Goal: Transaction & Acquisition: Purchase product/service

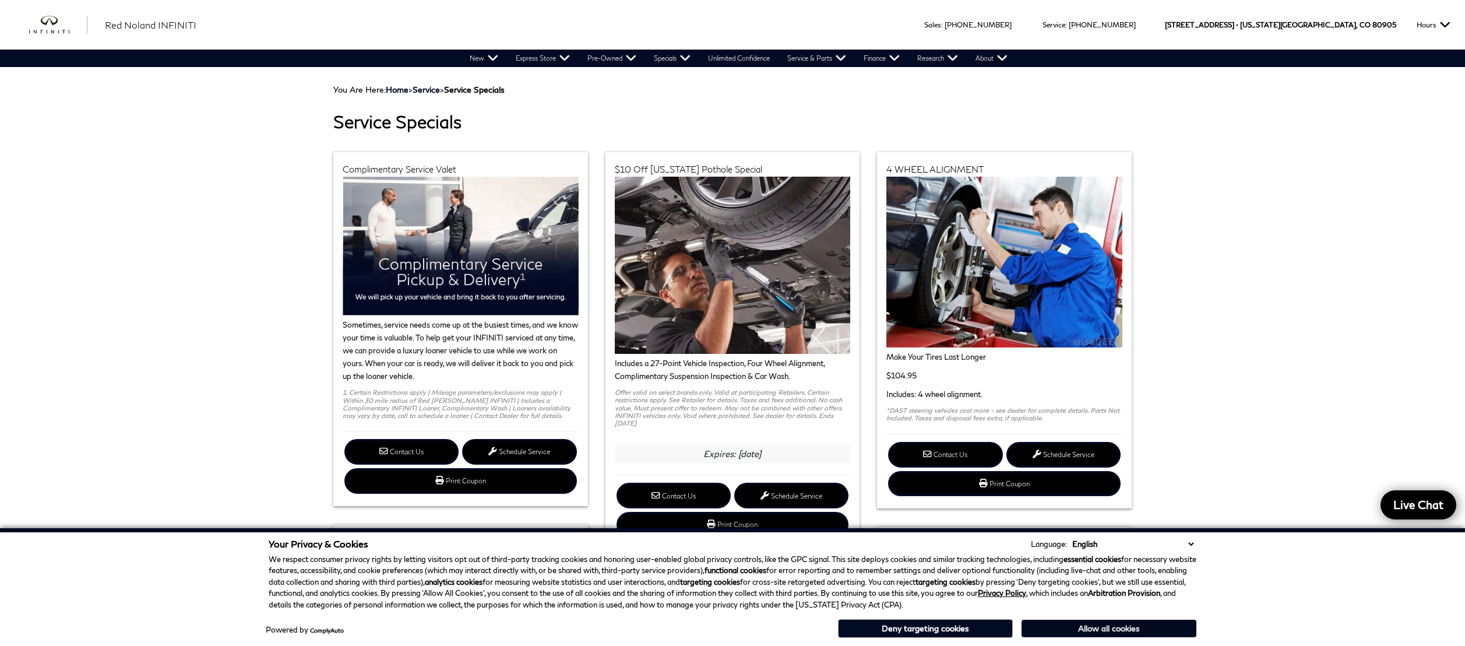
click at [1092, 630] on button "Allow all cookies" at bounding box center [1108, 627] width 175 height 17
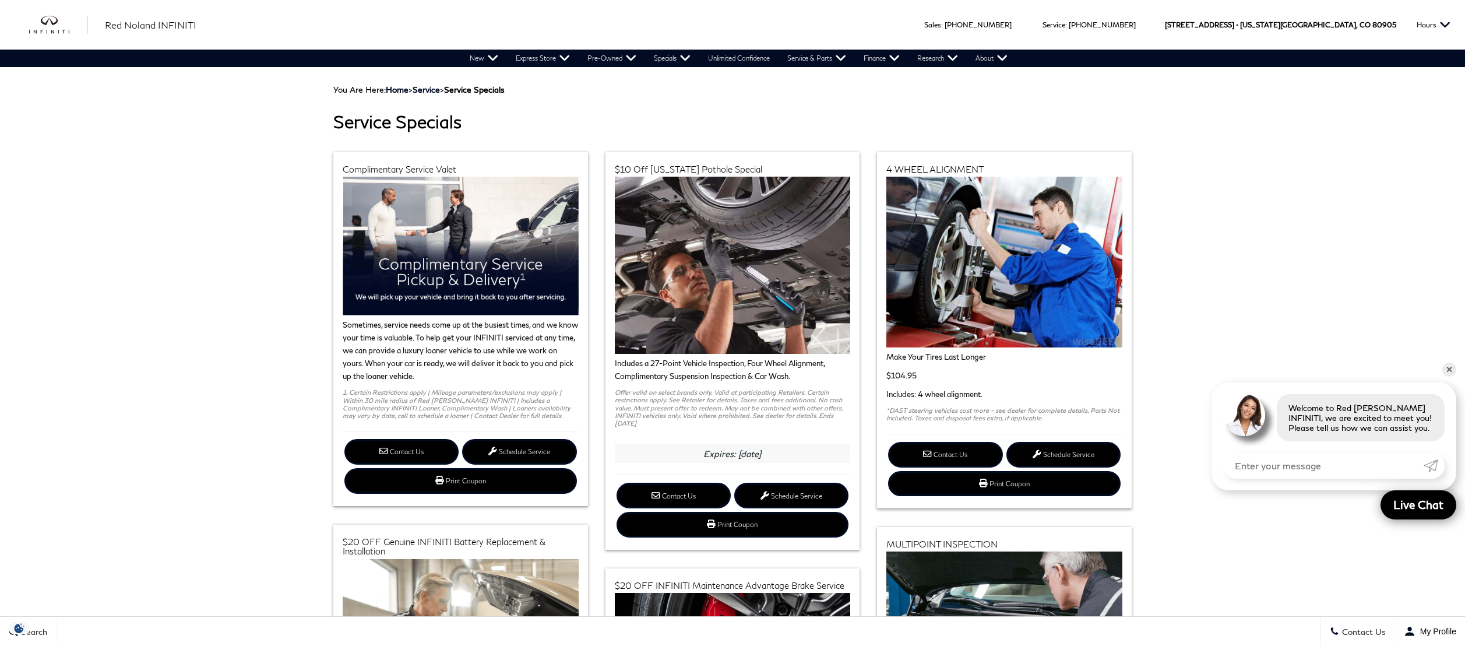
scroll to position [1, 0]
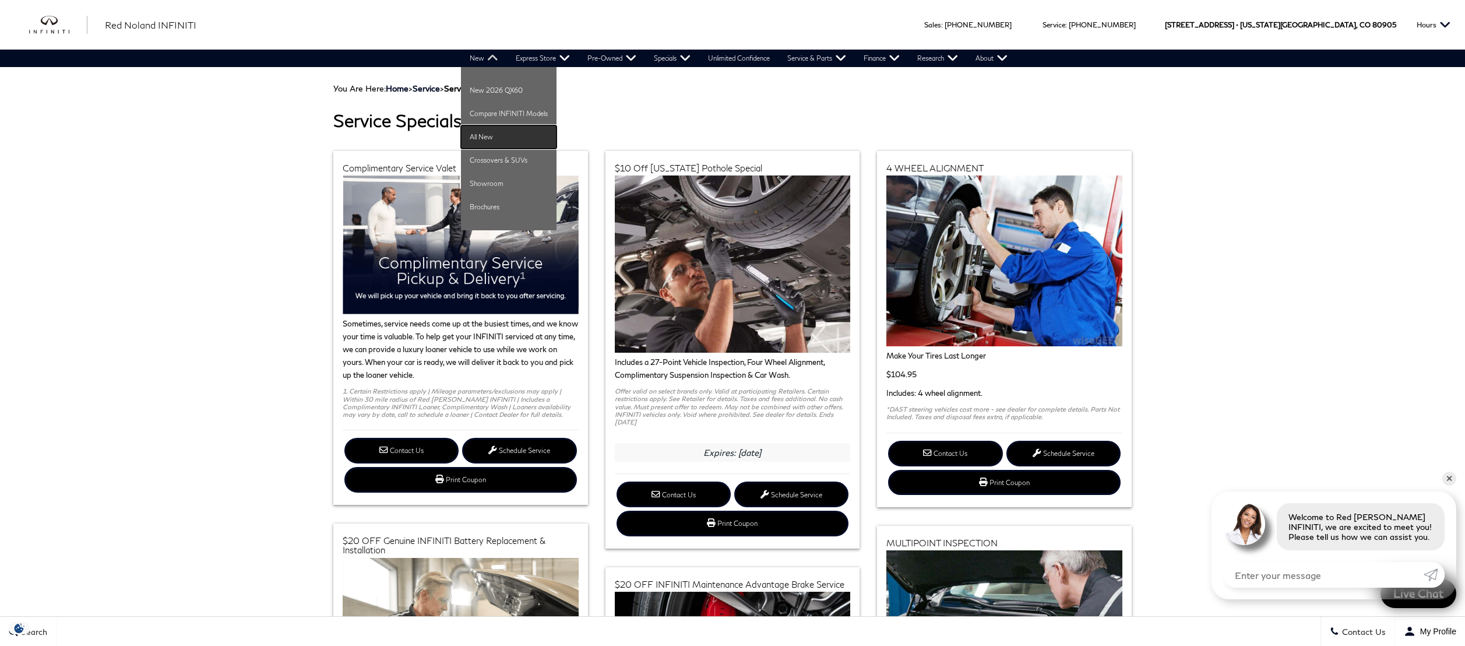
click at [485, 139] on link "All New" at bounding box center [509, 136] width 96 height 23
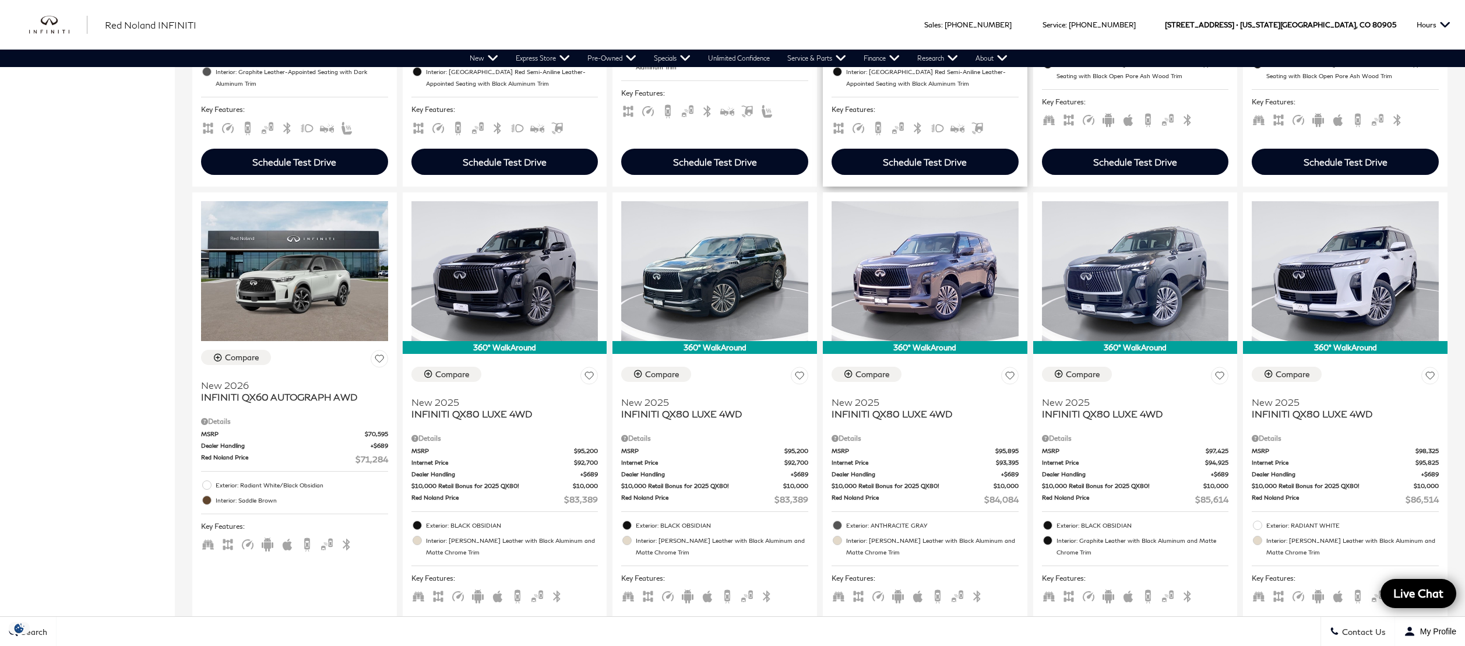
scroll to position [683, 0]
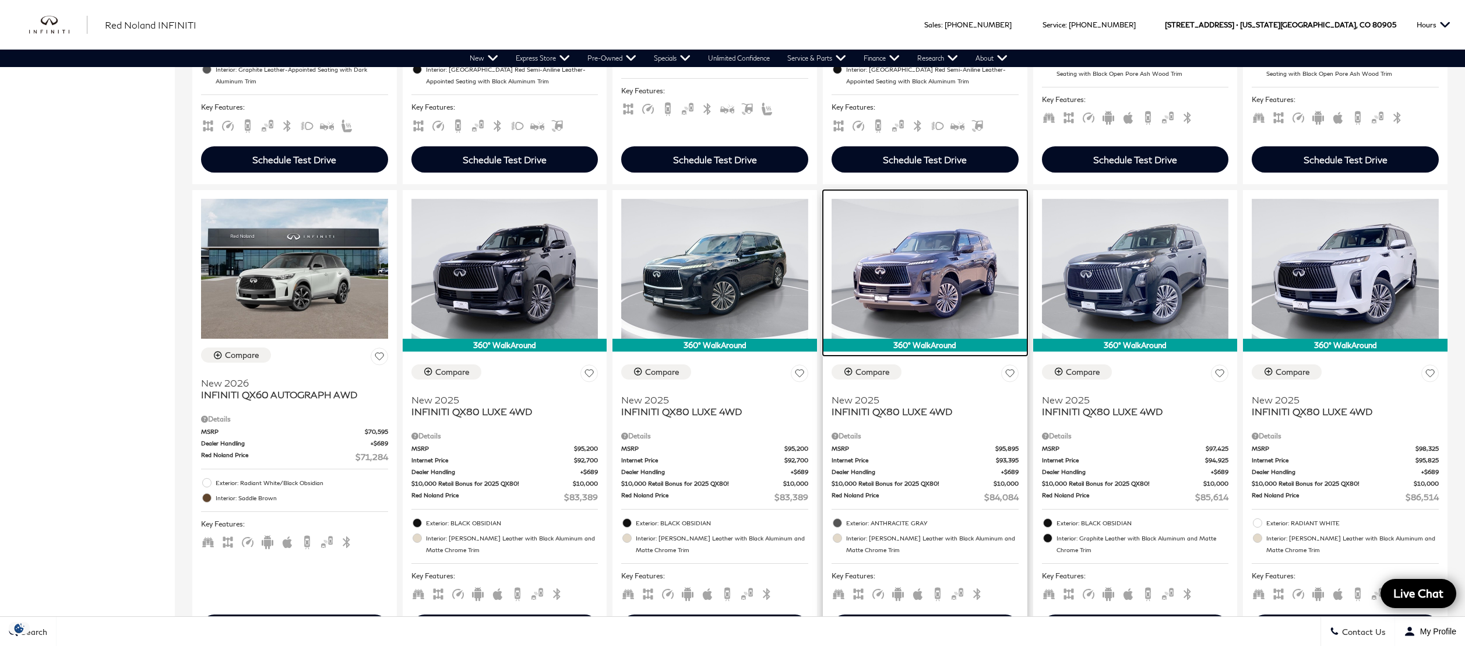
click at [918, 269] on img at bounding box center [924, 269] width 187 height 140
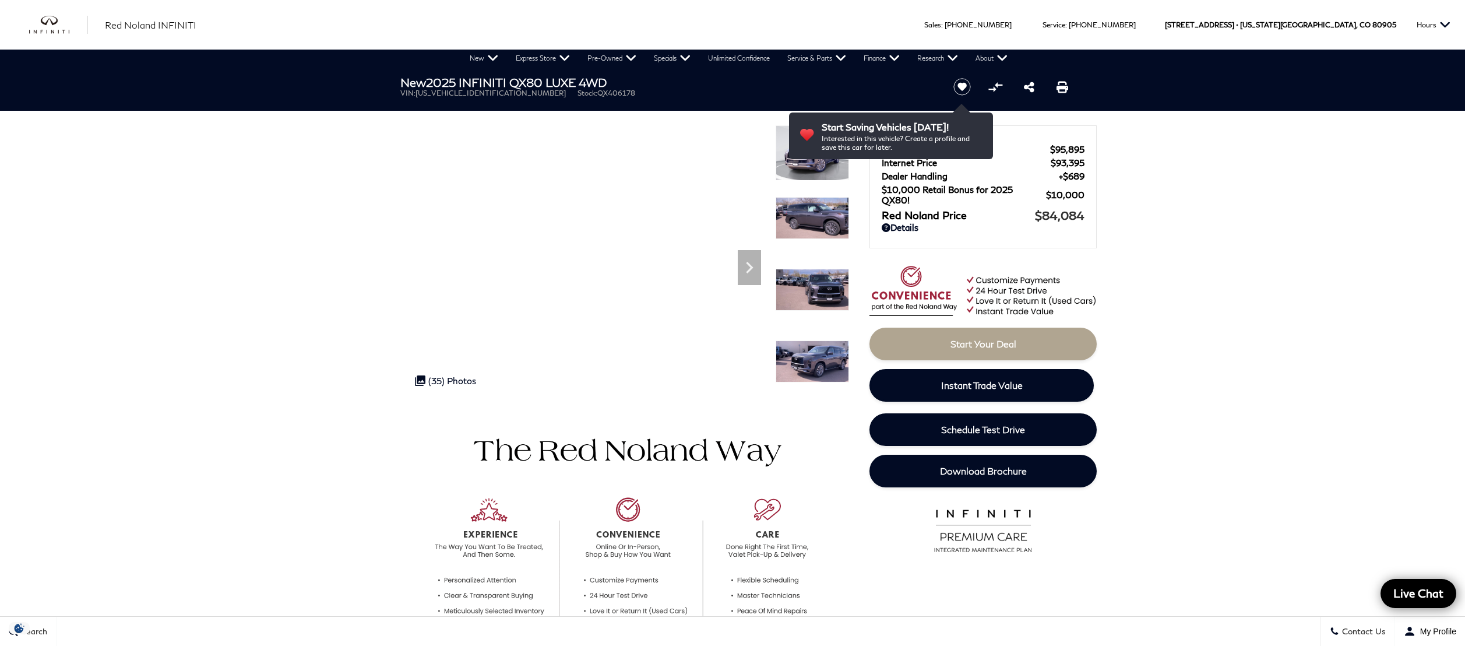
click at [811, 214] on img at bounding box center [811, 218] width 73 height 42
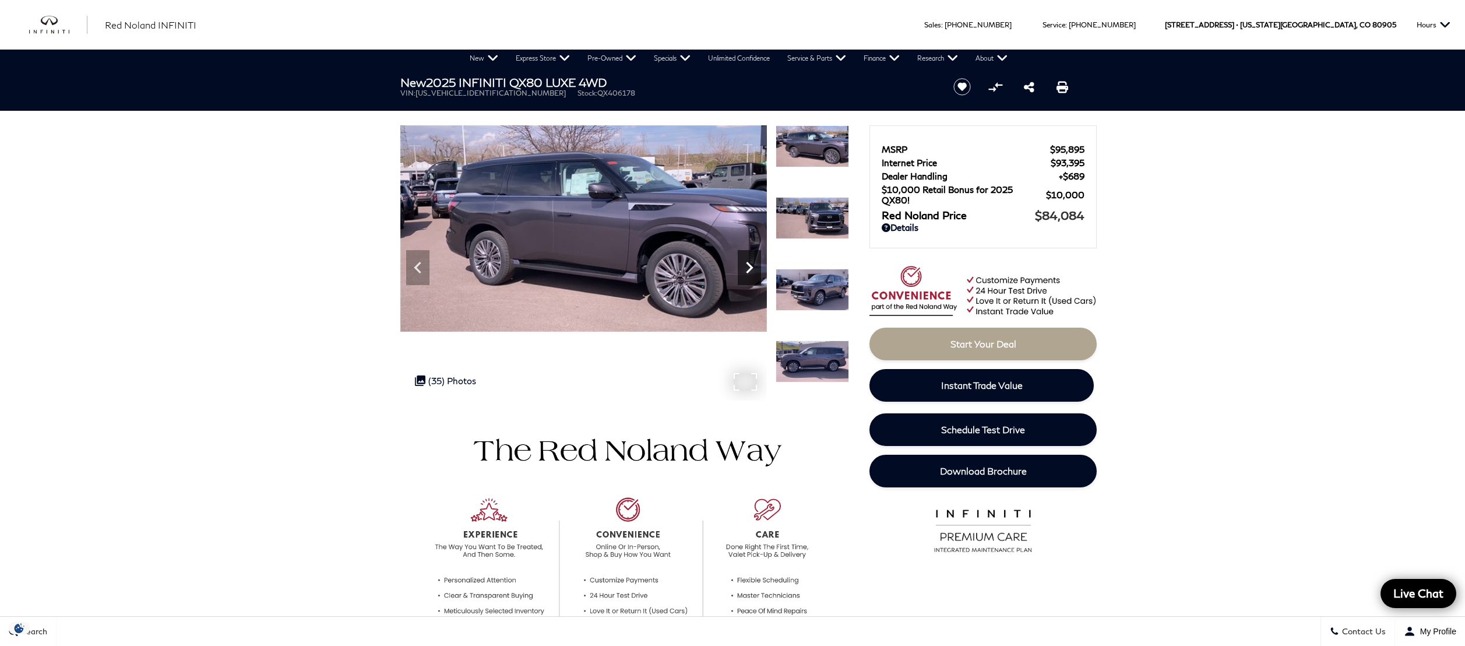
click at [745, 259] on icon "Next" at bounding box center [749, 267] width 23 height 23
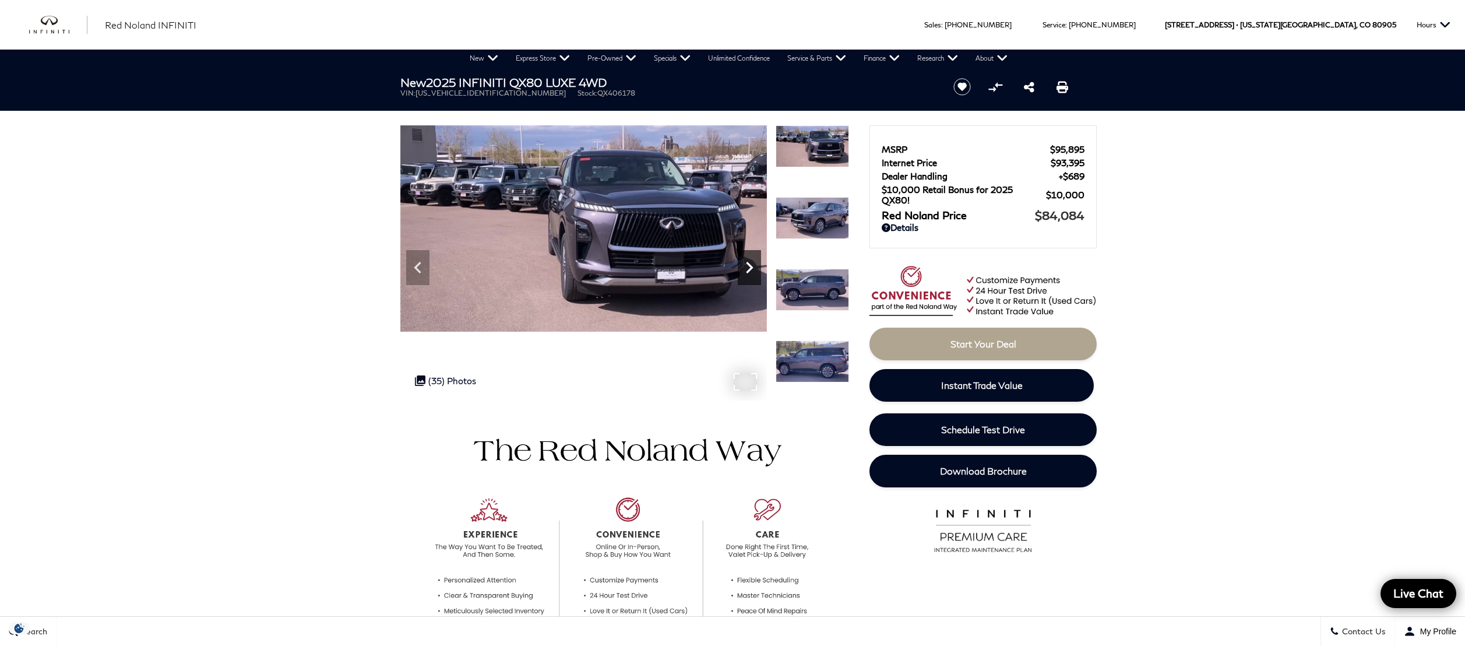
click at [753, 258] on icon "Next" at bounding box center [749, 267] width 23 height 23
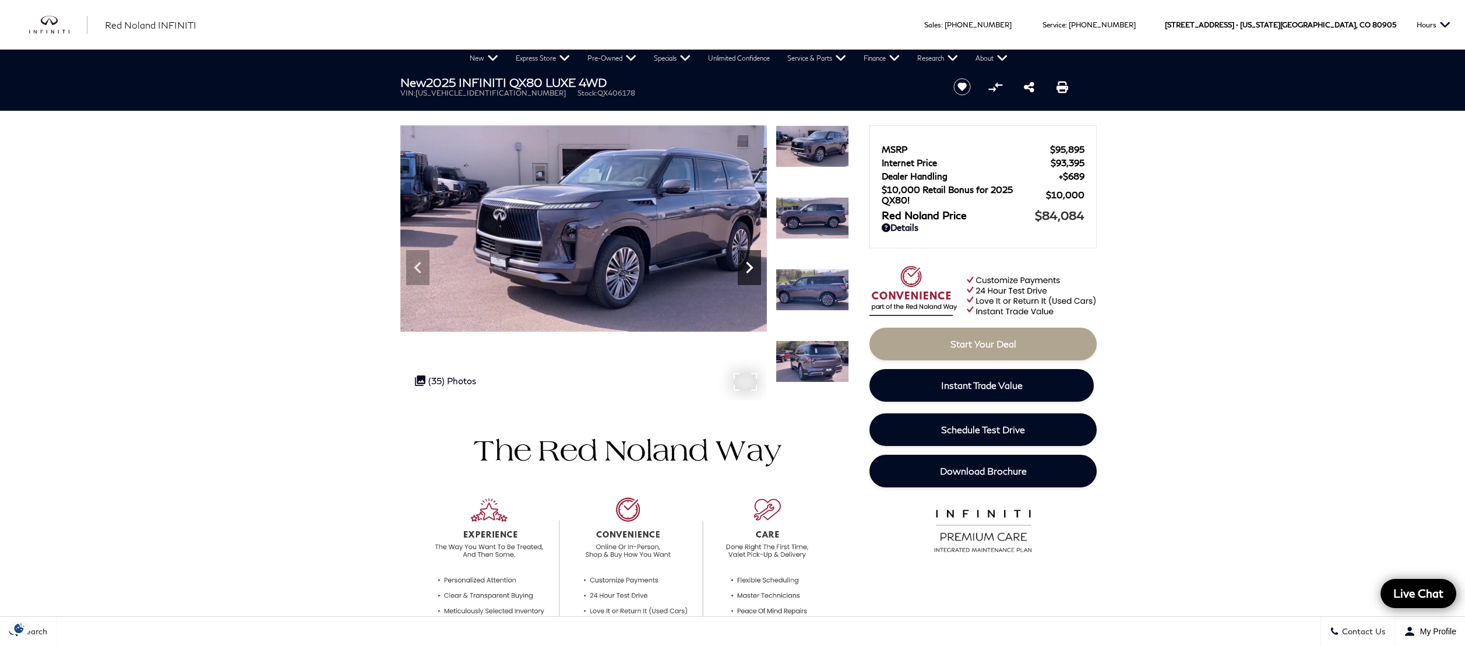
click at [753, 258] on icon "Next" at bounding box center [749, 267] width 23 height 23
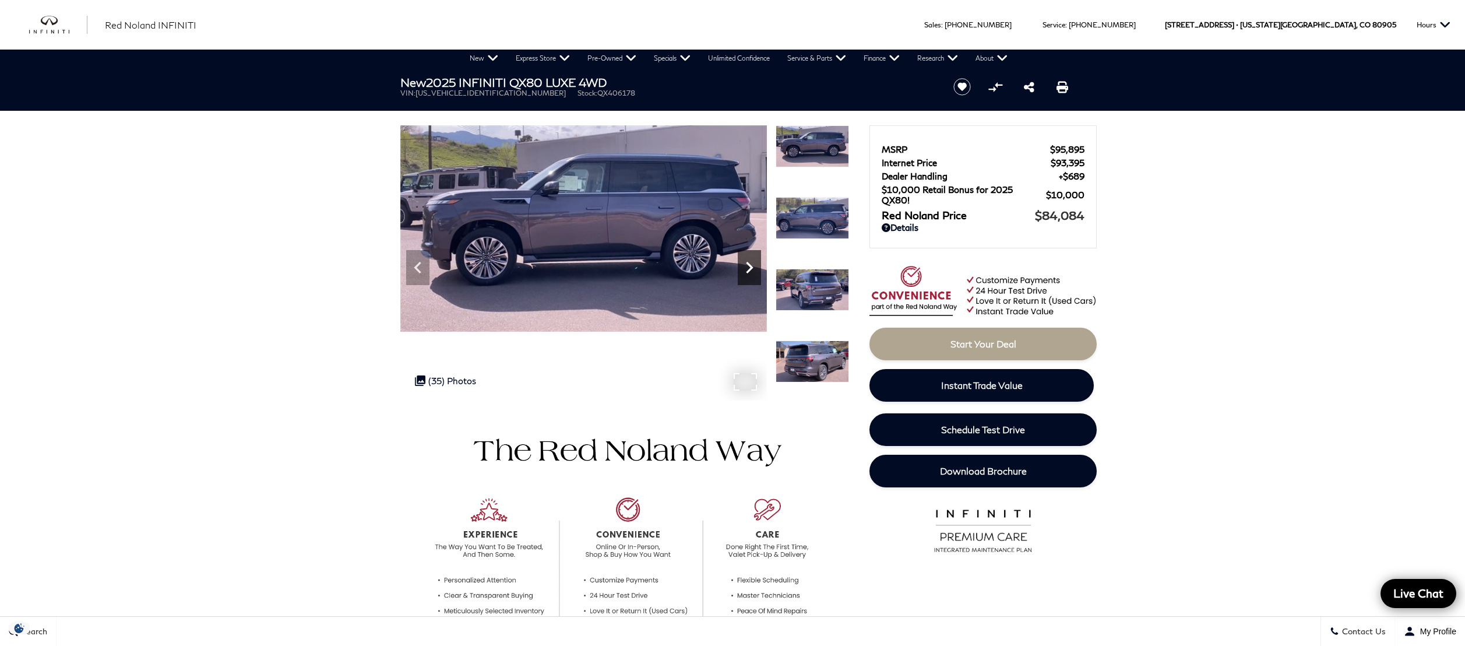
click at [753, 258] on icon "Next" at bounding box center [749, 267] width 23 height 23
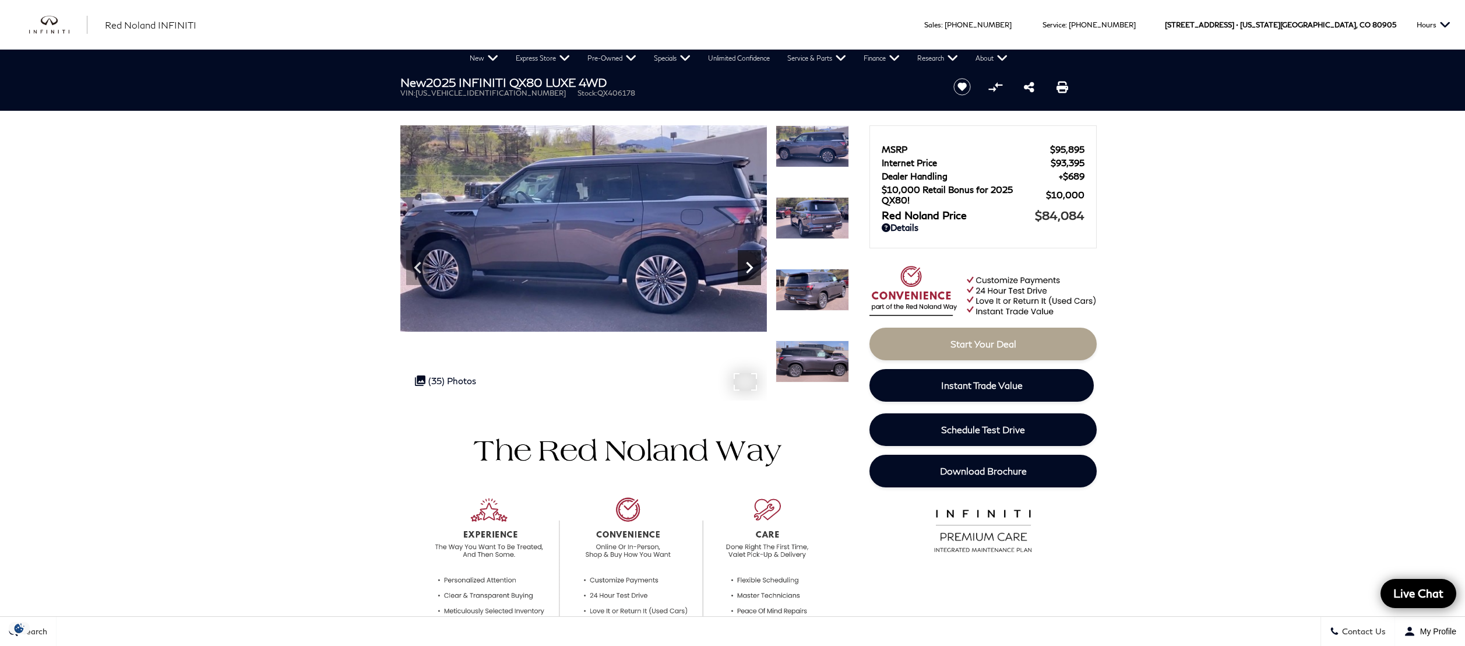
click at [753, 258] on icon "Next" at bounding box center [749, 267] width 23 height 23
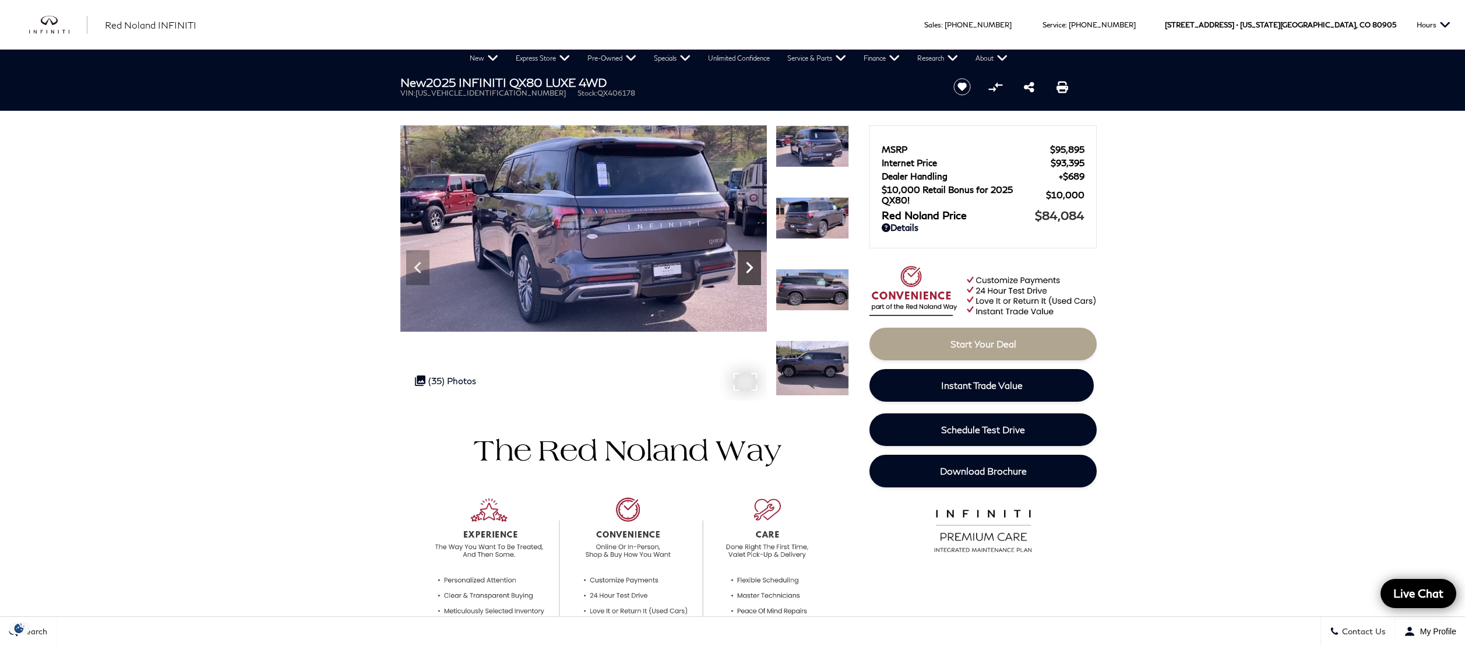
click at [753, 258] on icon "Next" at bounding box center [749, 267] width 23 height 23
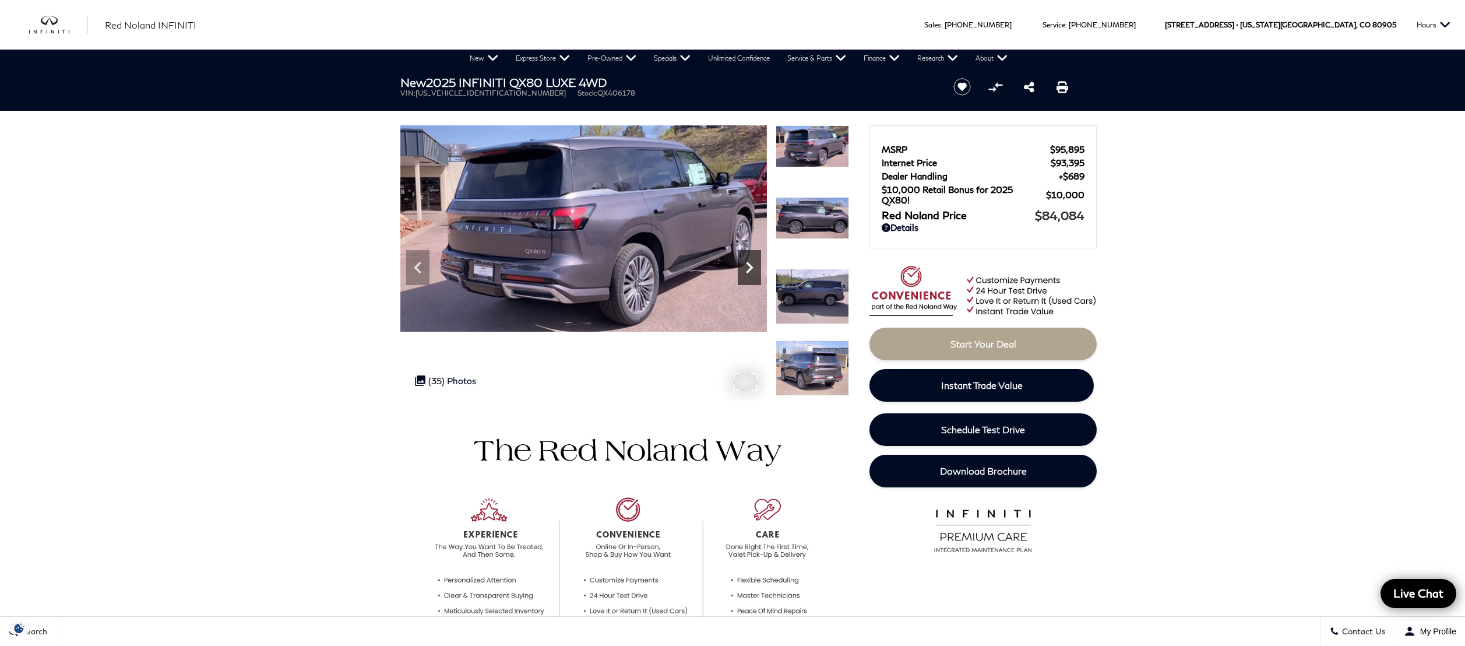
click at [753, 258] on icon "Next" at bounding box center [749, 267] width 23 height 23
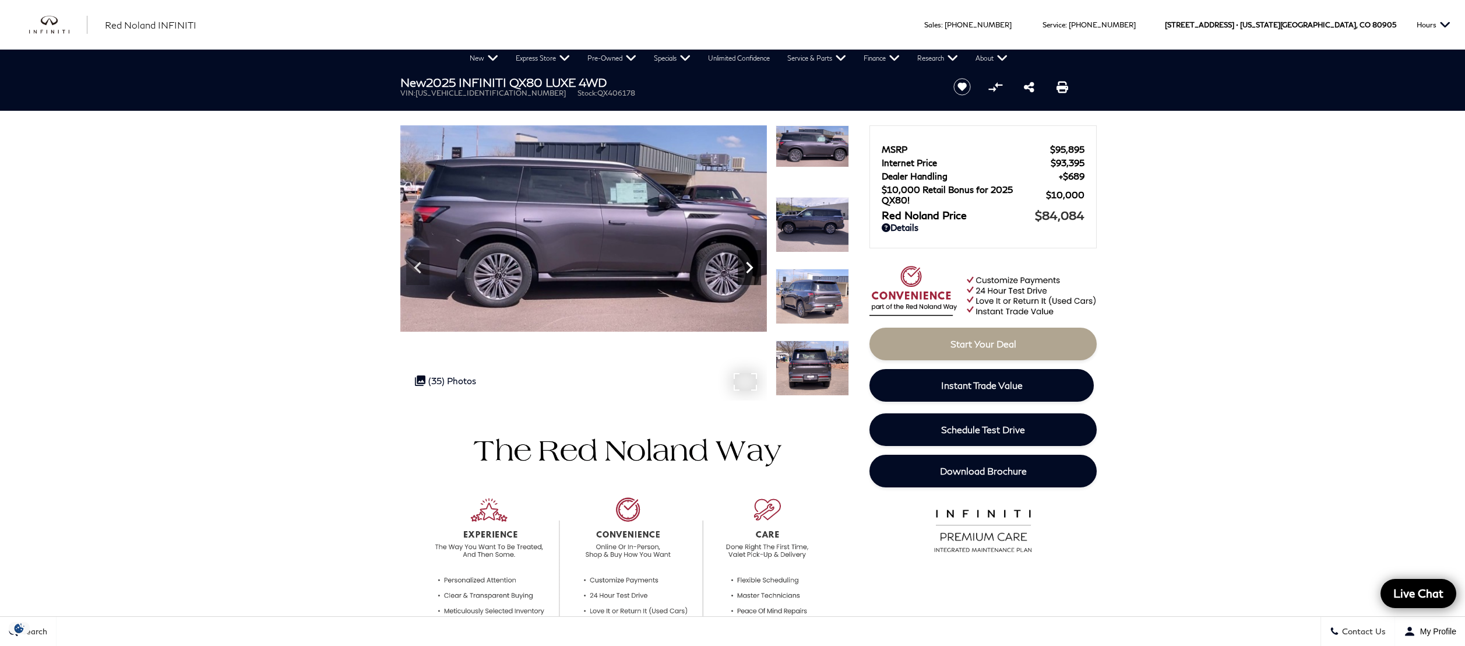
click at [753, 258] on icon "Next" at bounding box center [749, 267] width 23 height 23
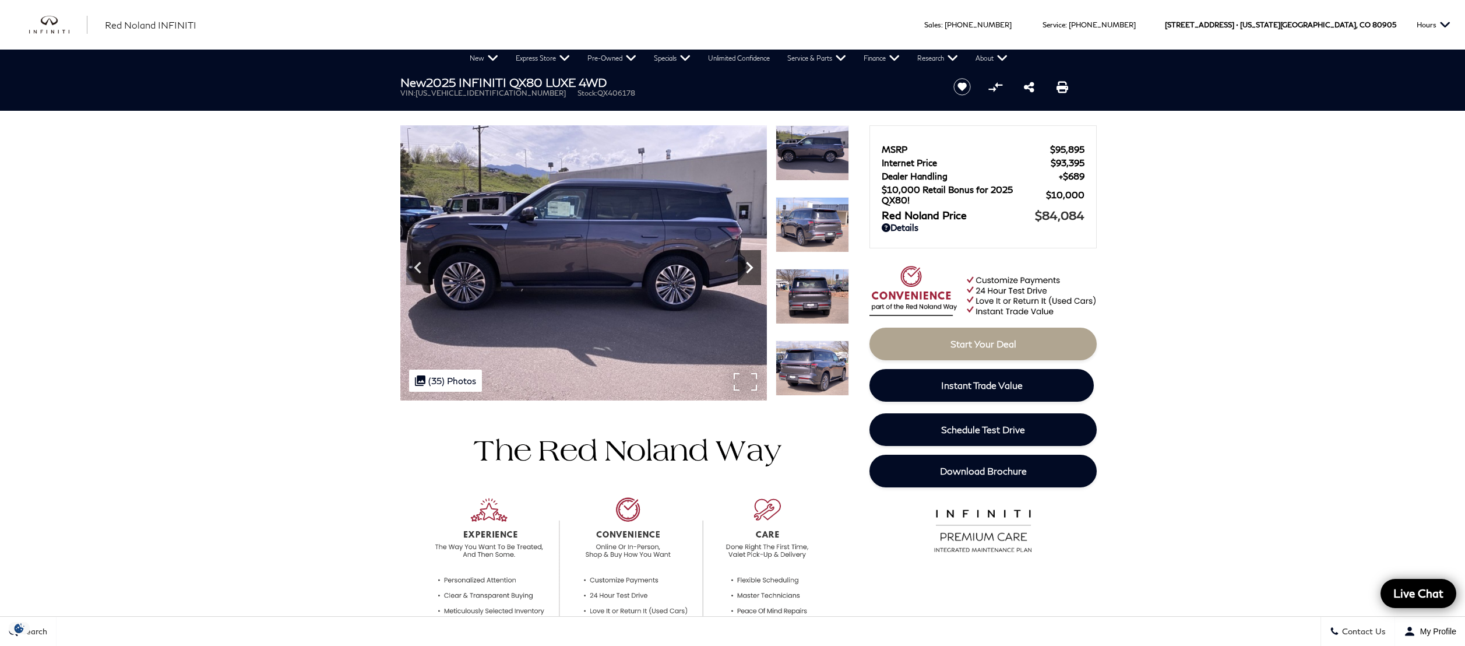
click at [753, 258] on icon "Next" at bounding box center [749, 267] width 23 height 23
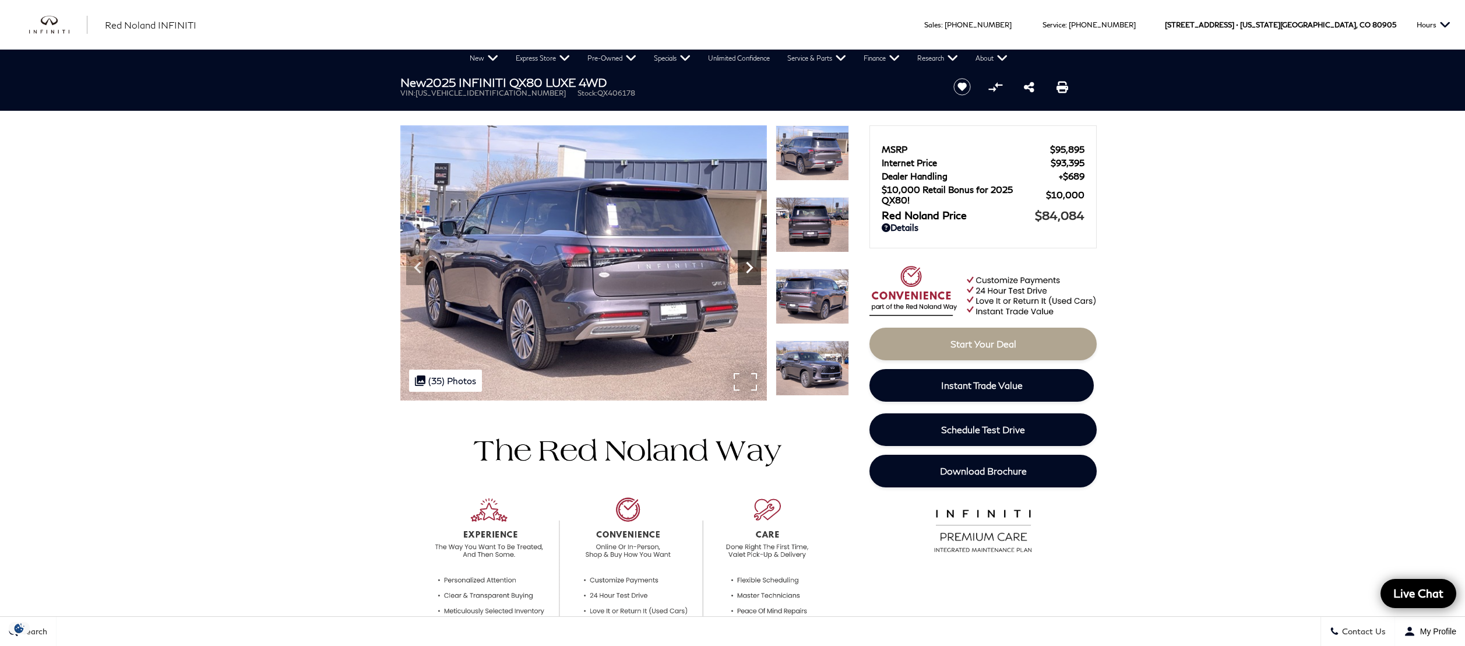
click at [753, 258] on icon "Next" at bounding box center [749, 267] width 23 height 23
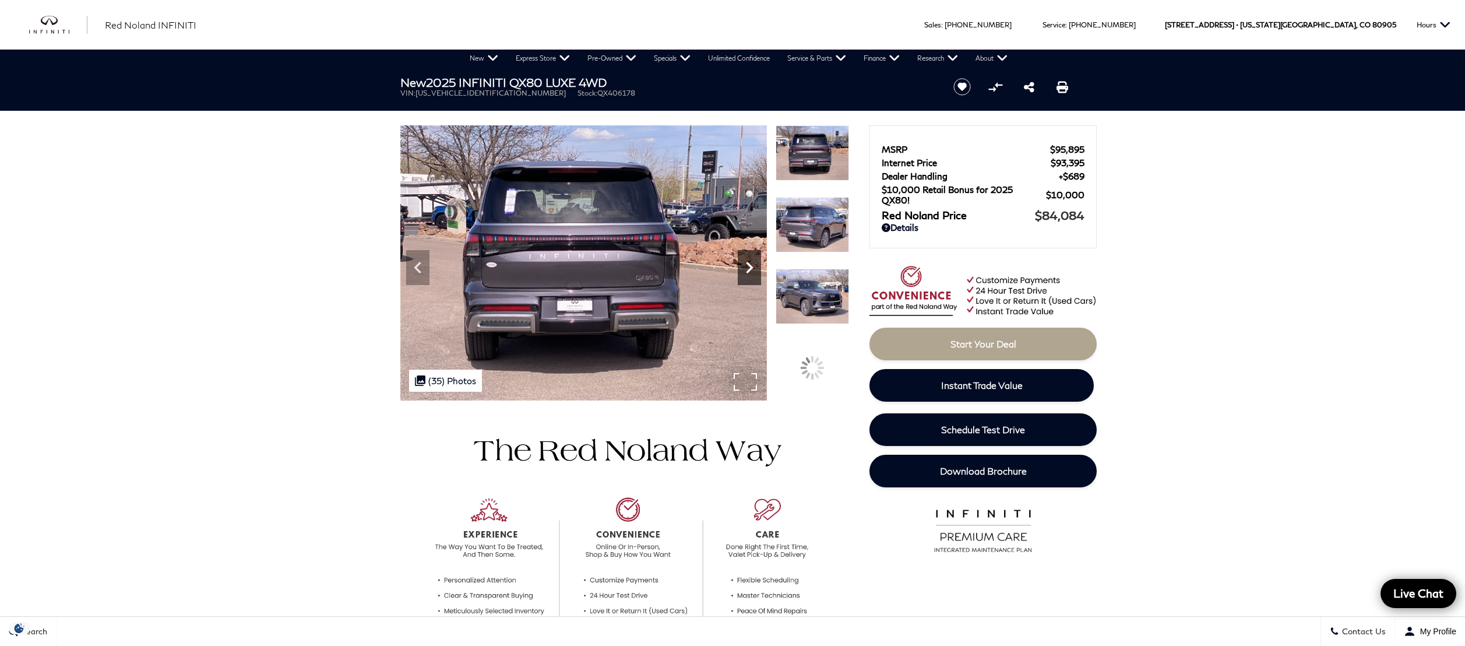
click at [753, 258] on icon "Next" at bounding box center [749, 267] width 23 height 23
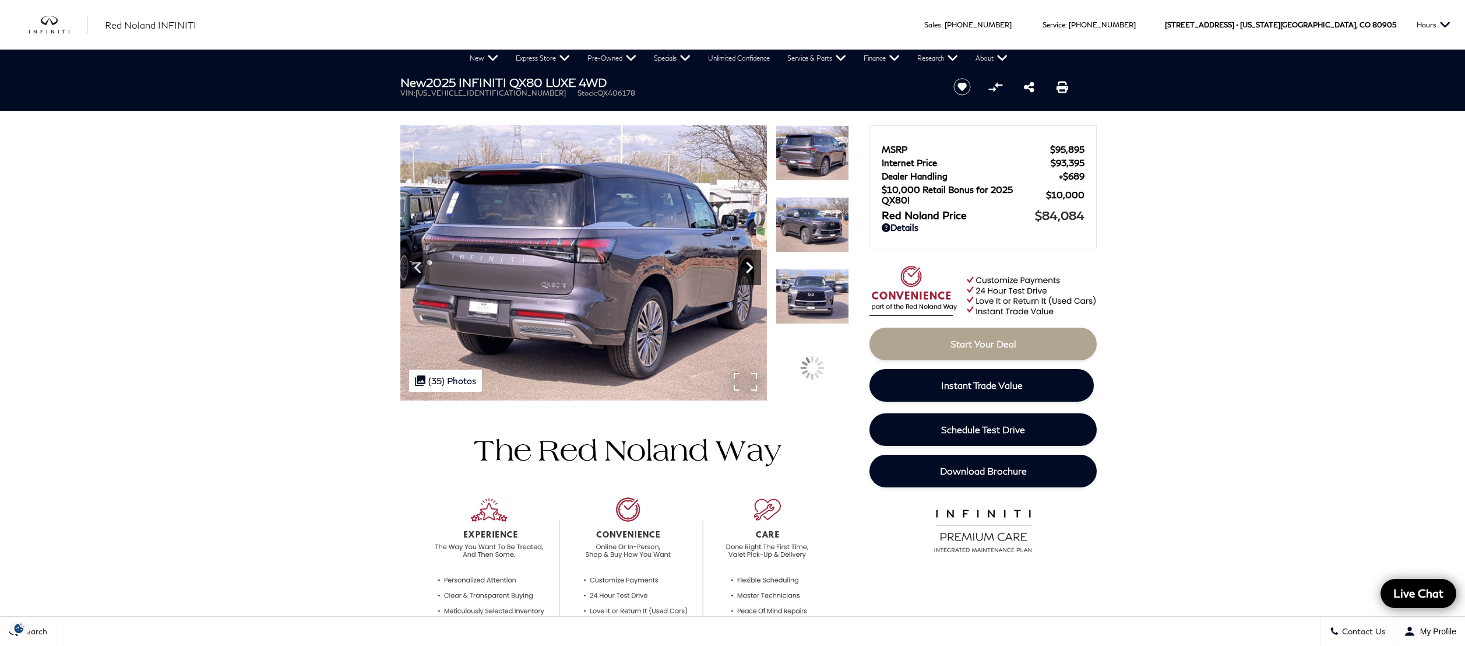
click at [753, 258] on icon "Next" at bounding box center [749, 267] width 23 height 23
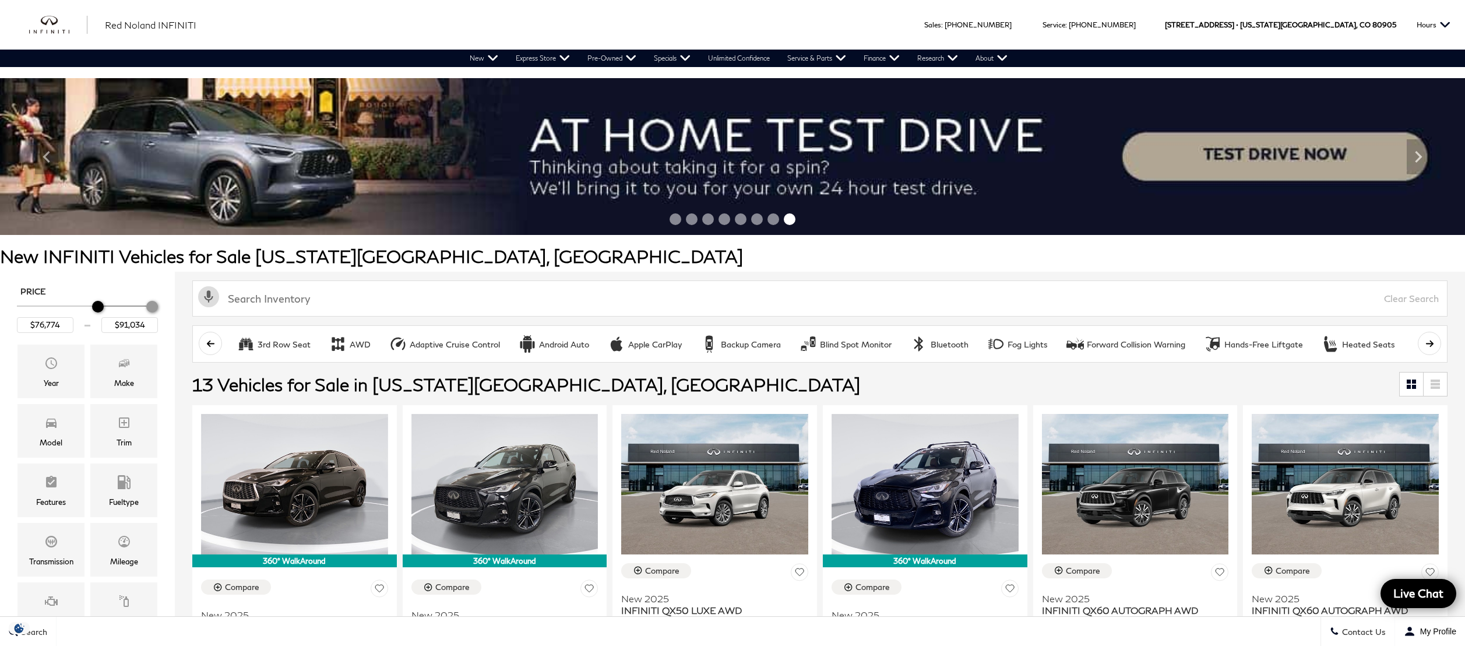
type input "$77,274"
drag, startPoint x: 22, startPoint y: 306, endPoint x: 110, endPoint y: 306, distance: 87.4
click at [110, 306] on div "Minimum Price" at bounding box center [110, 307] width 12 height 12
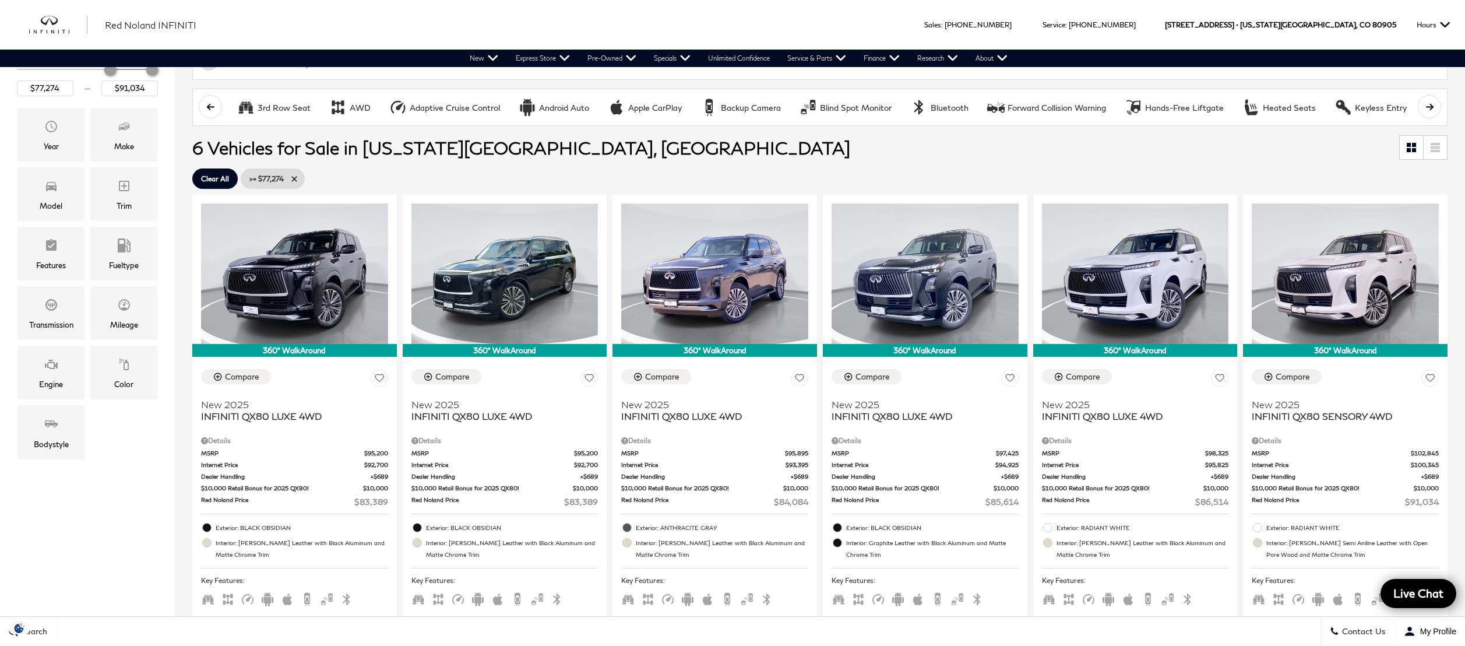
scroll to position [218, 0]
